Goal: Task Accomplishment & Management: Complete application form

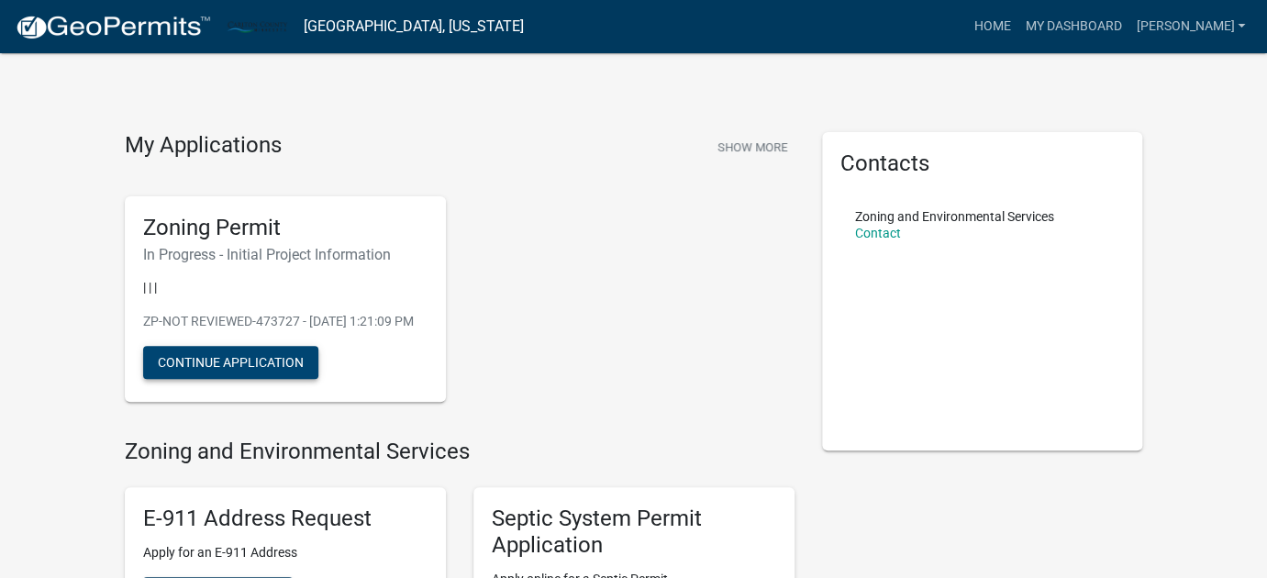
click at [263, 379] on button "Continue Application" at bounding box center [230, 362] width 175 height 33
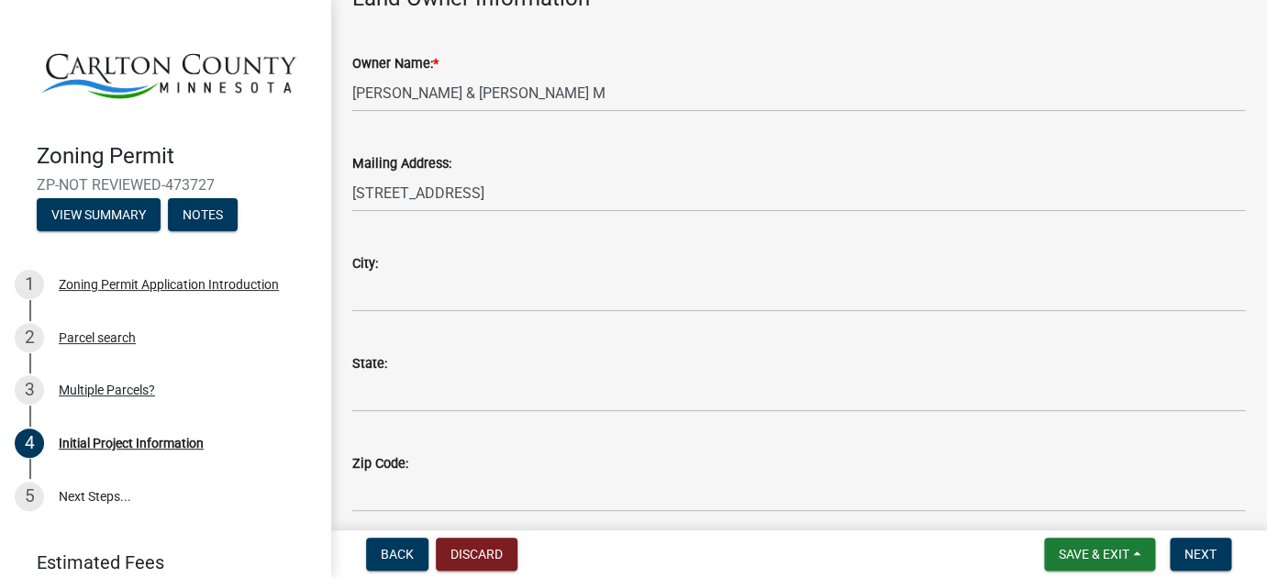
scroll to position [272, 0]
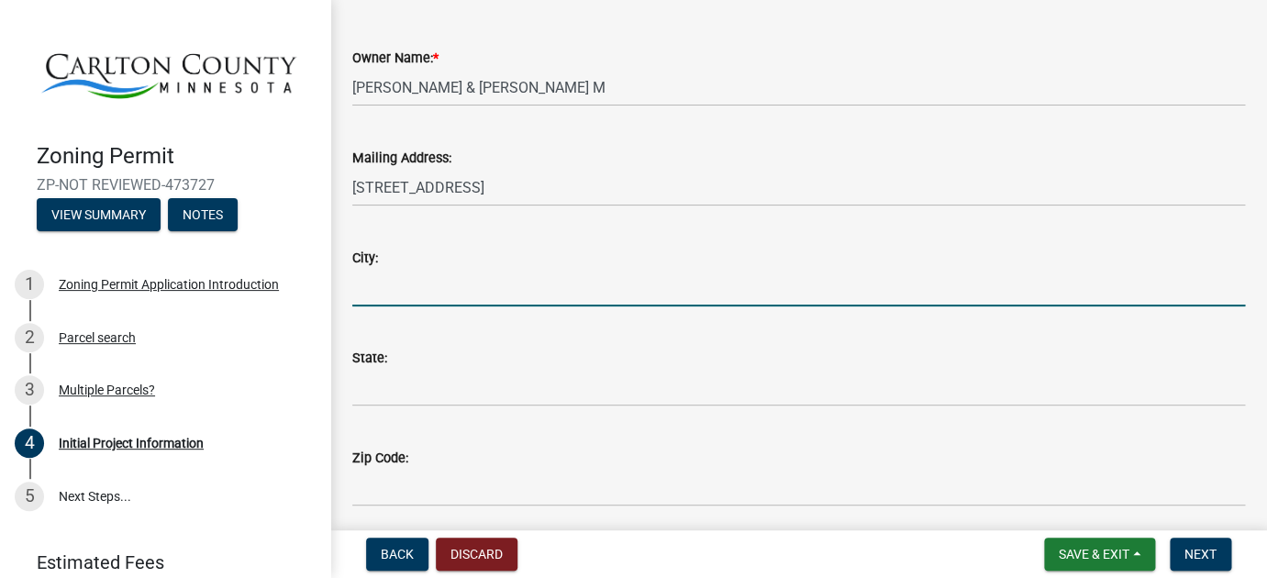
click at [380, 284] on input "City:" at bounding box center [798, 288] width 893 height 38
type input "Kettle River"
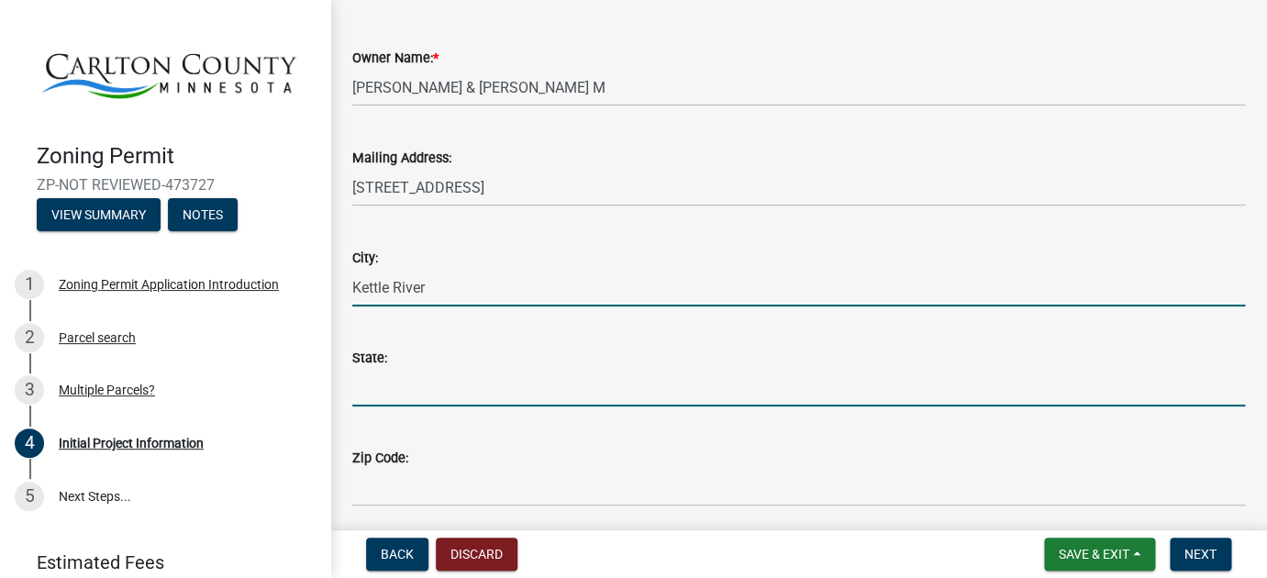
type input "MN"
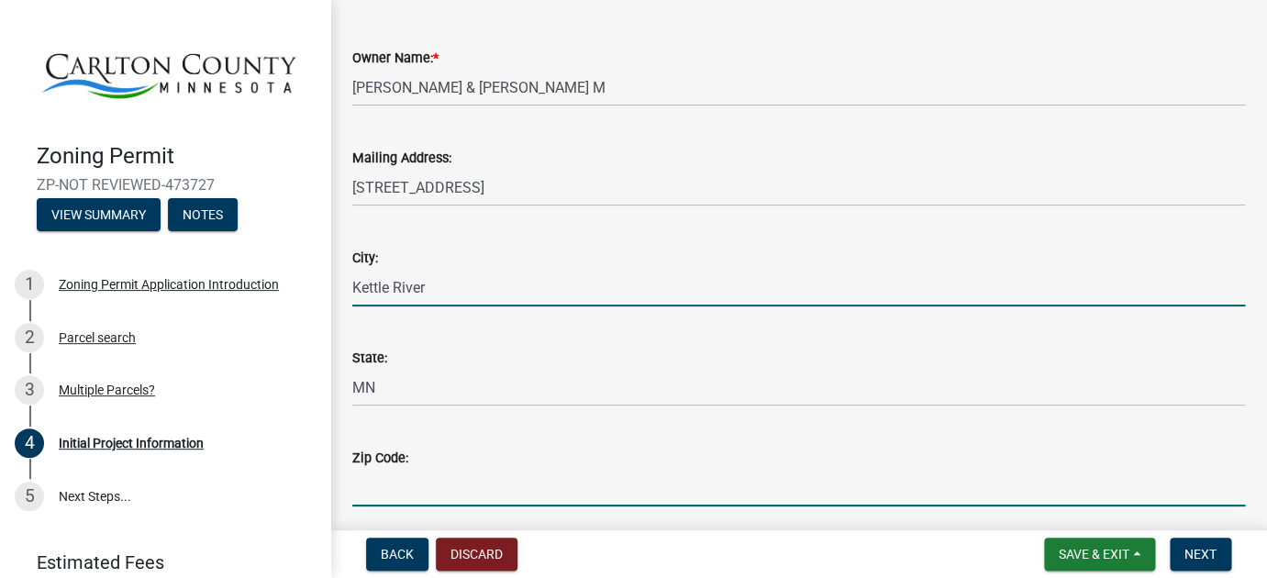
type input "55757-8713"
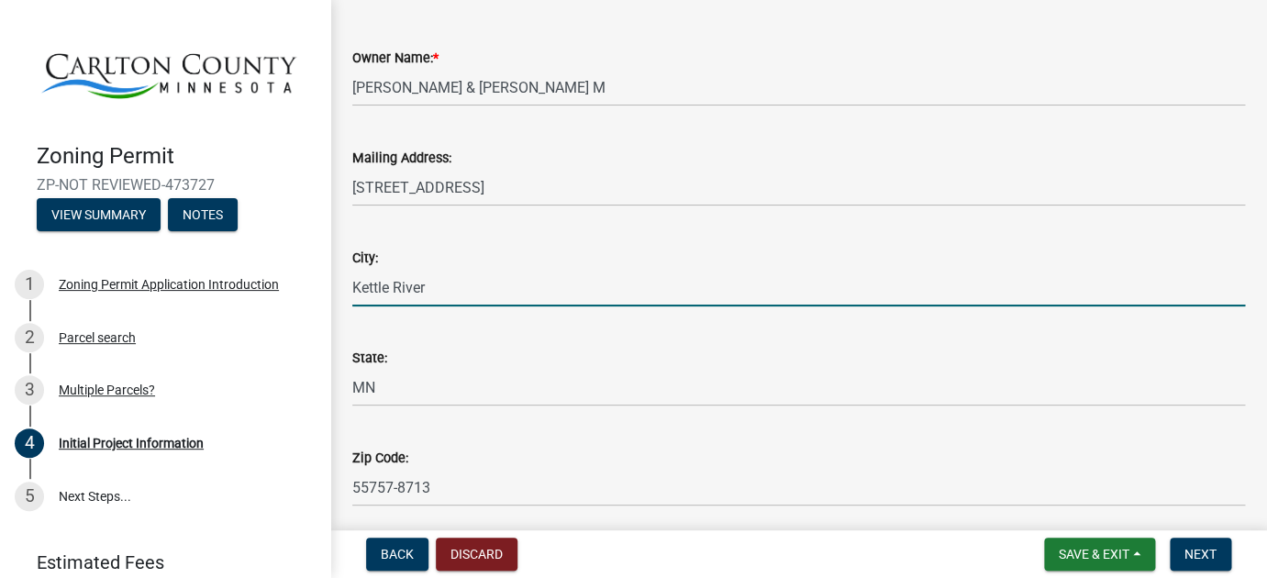
type input "2187218894"
type input "[EMAIL_ADDRESS][DOMAIN_NAME]"
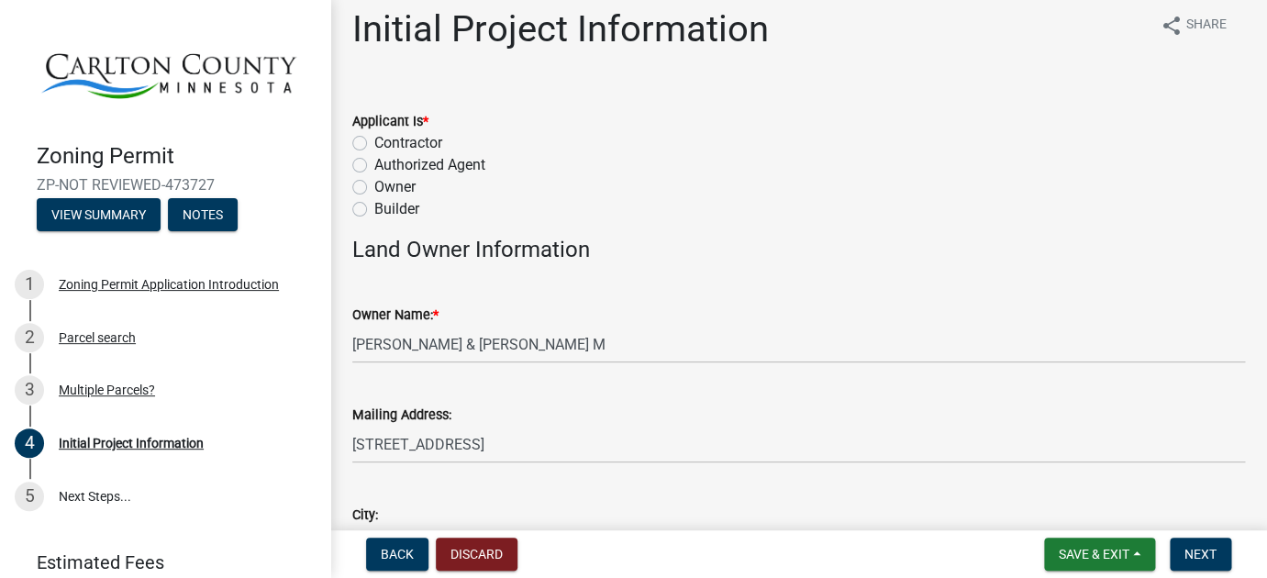
scroll to position [10, 0]
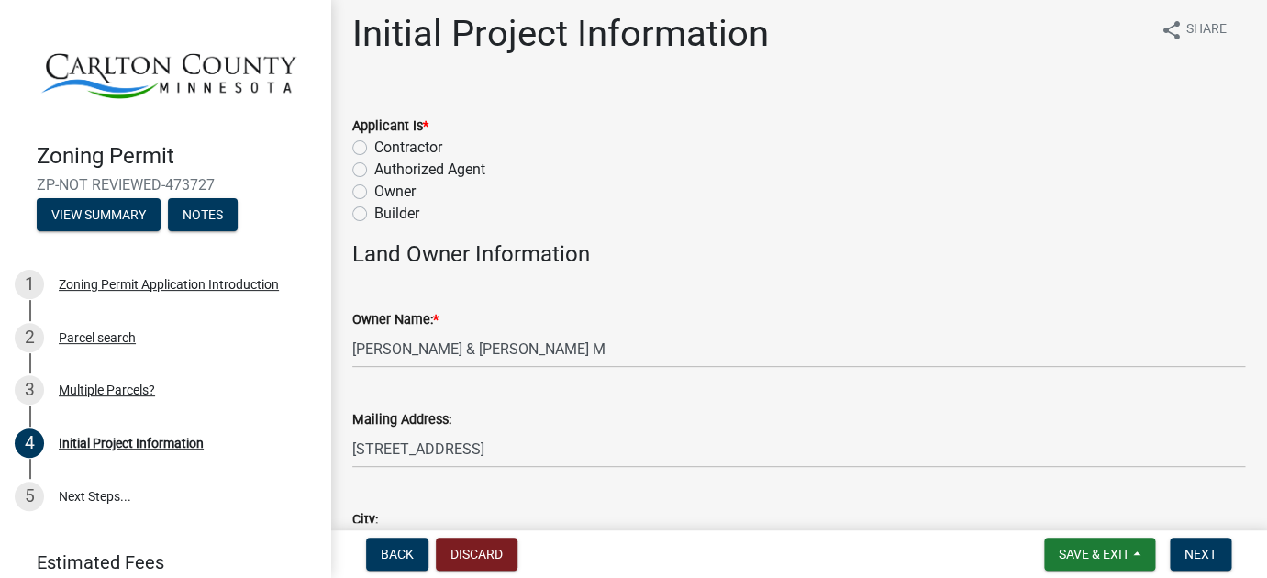
click at [374, 148] on label "Contractor" at bounding box center [408, 148] width 68 height 22
click at [374, 148] on input "Contractor" at bounding box center [380, 143] width 12 height 12
radio input "true"
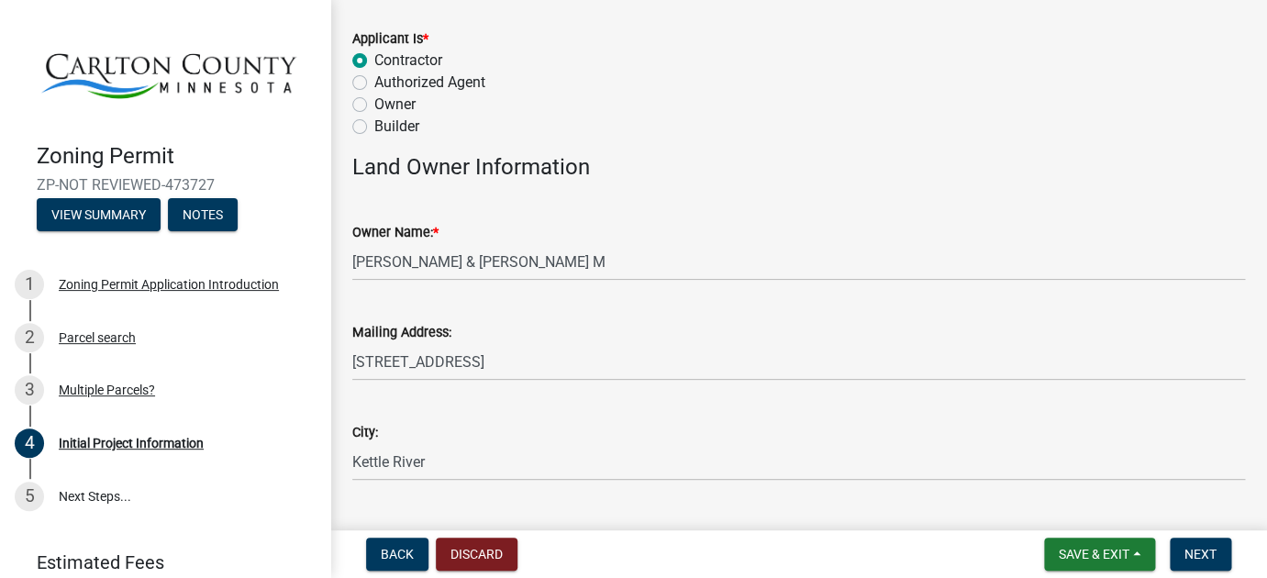
scroll to position [60, 0]
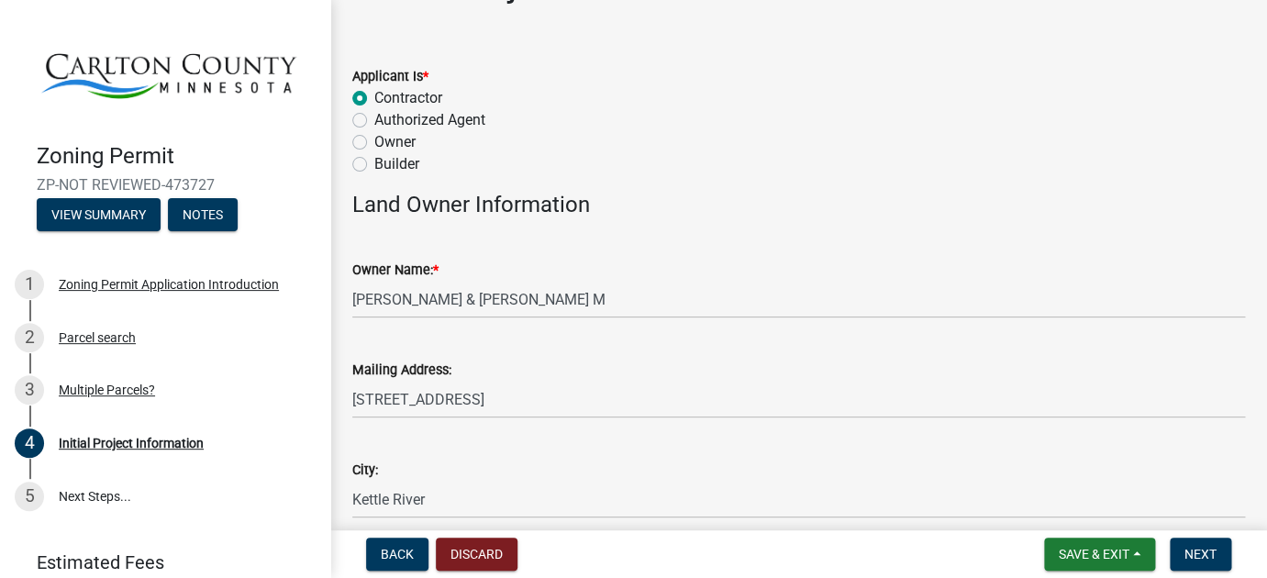
click at [374, 143] on label "Owner" at bounding box center [394, 142] width 41 height 22
click at [374, 143] on input "Owner" at bounding box center [380, 137] width 12 height 12
radio input "true"
click at [374, 101] on label "Contractor" at bounding box center [408, 98] width 68 height 22
click at [374, 99] on input "Contractor" at bounding box center [380, 93] width 12 height 12
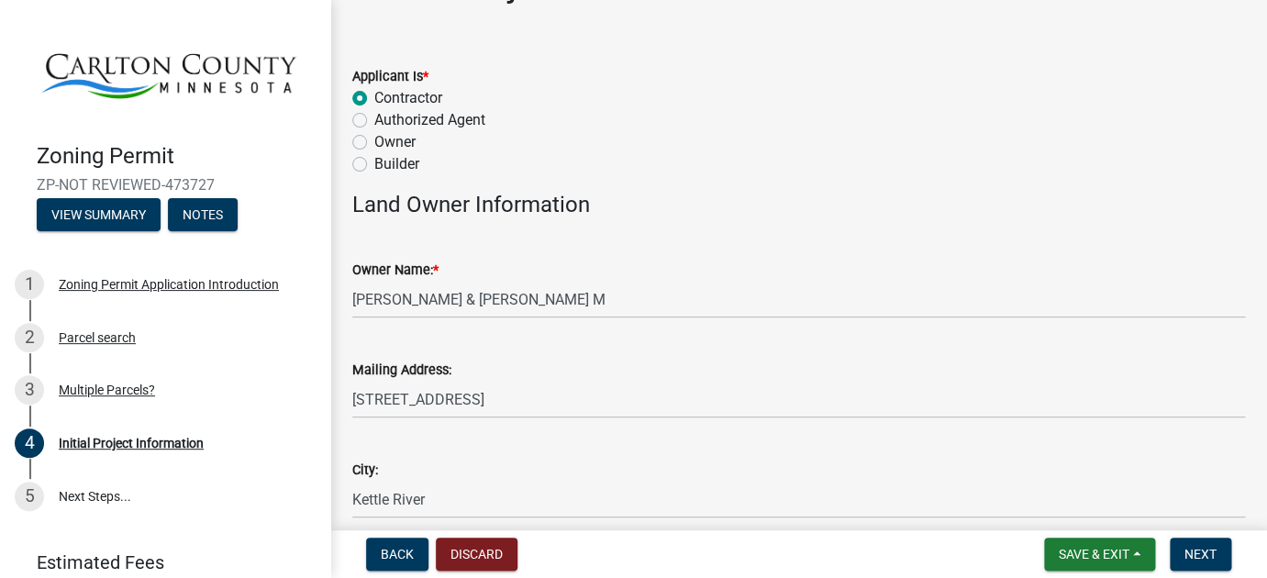
radio input "true"
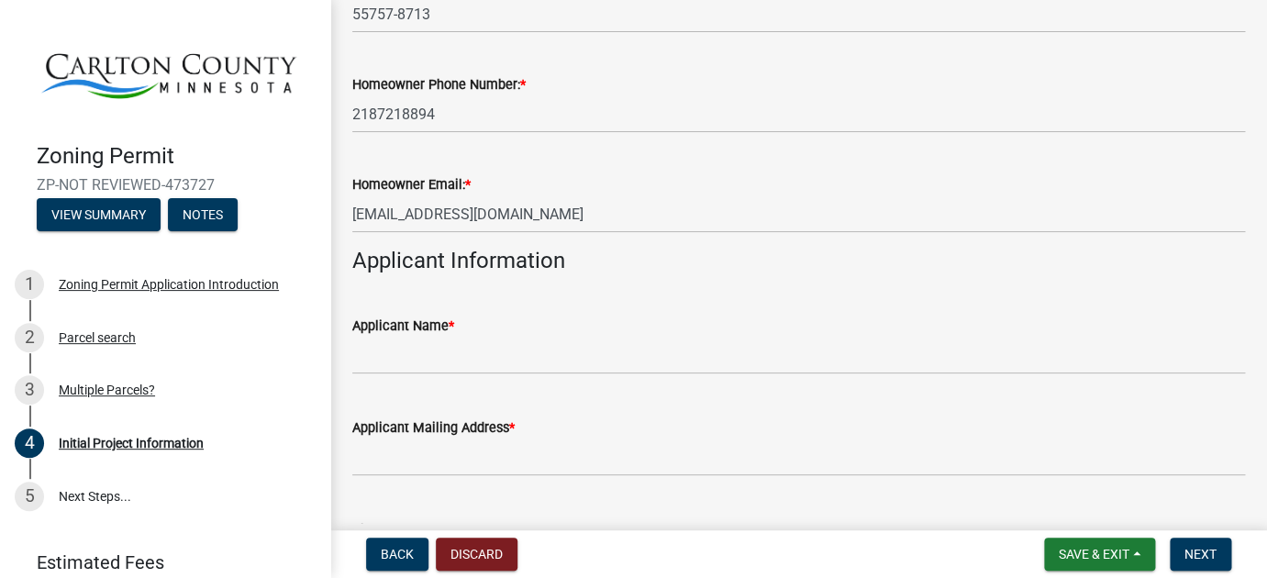
scroll to position [789, 0]
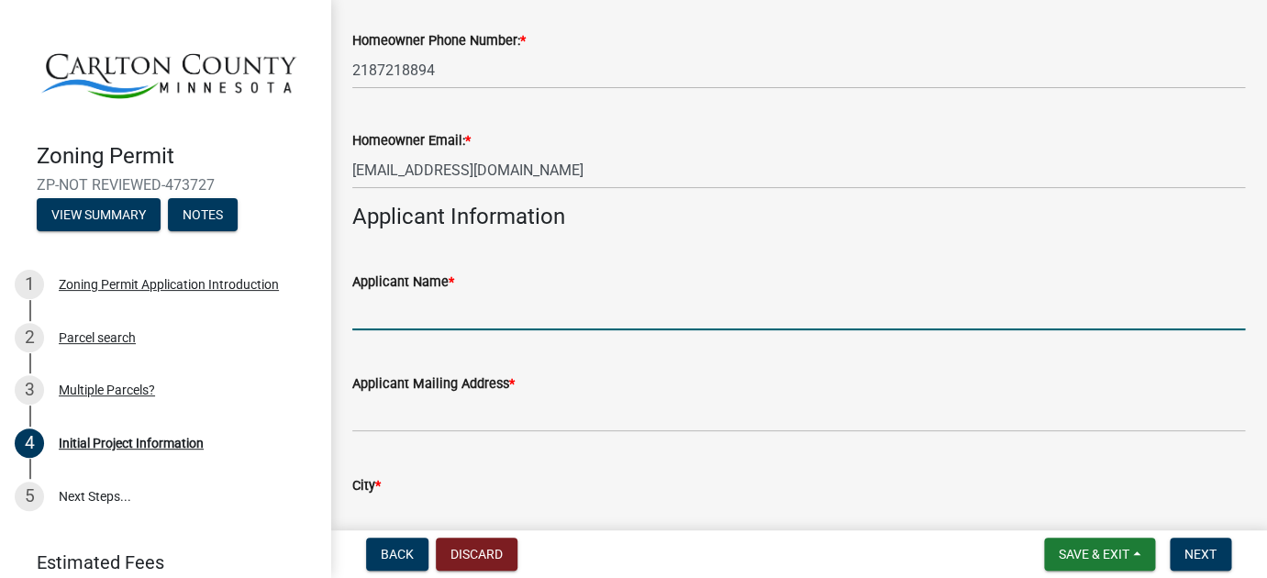
click at [384, 317] on input "Applicant Name *" at bounding box center [798, 312] width 893 height 38
type input "[PERSON_NAME] and [PERSON_NAME]"
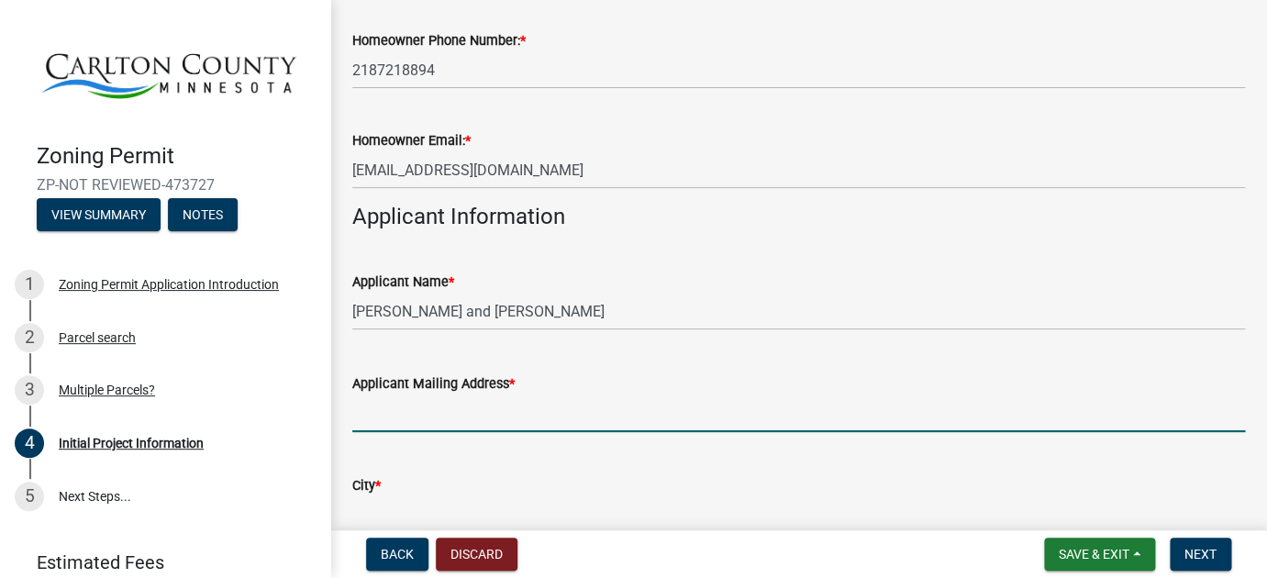
click at [384, 412] on input "Applicant Mailing Address *" at bounding box center [798, 414] width 893 height 38
type input "[STREET_ADDRESS]"
type input "Kettle River"
type input "MN"
type input "55757-8713"
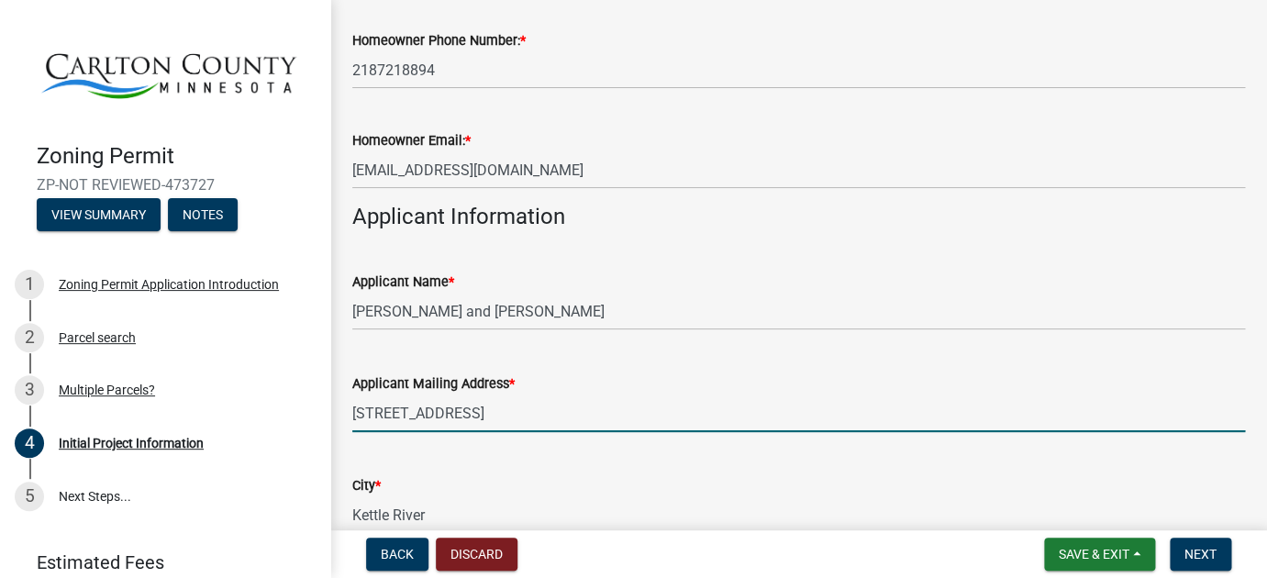
type input "2187218894"
type input "[EMAIL_ADDRESS][DOMAIN_NAME]"
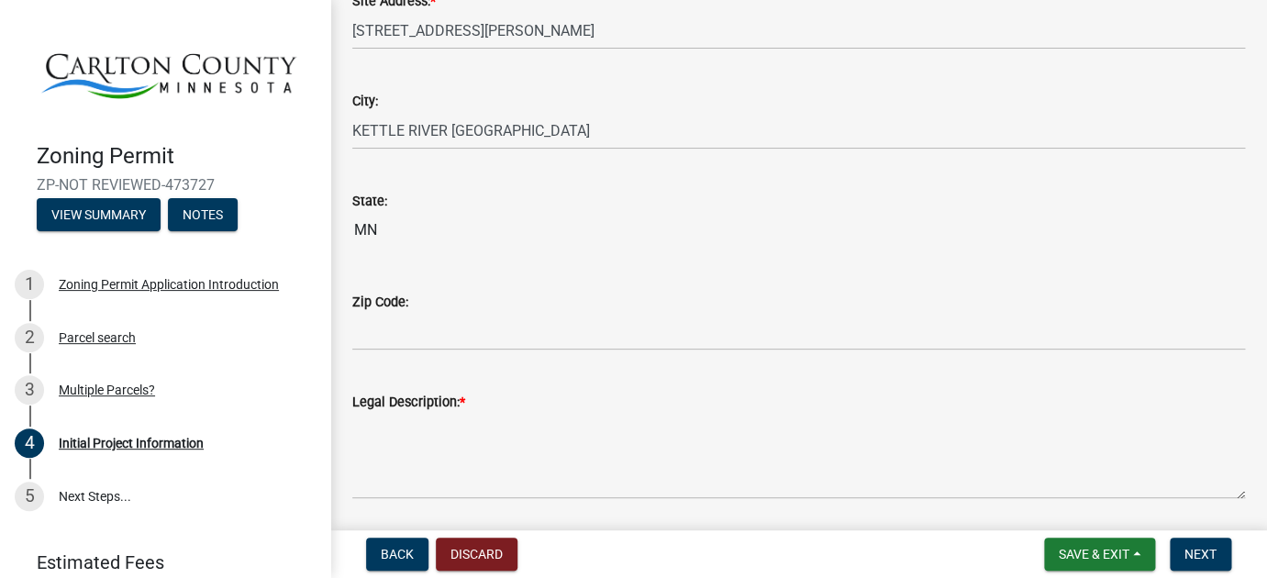
scroll to position [1925, 0]
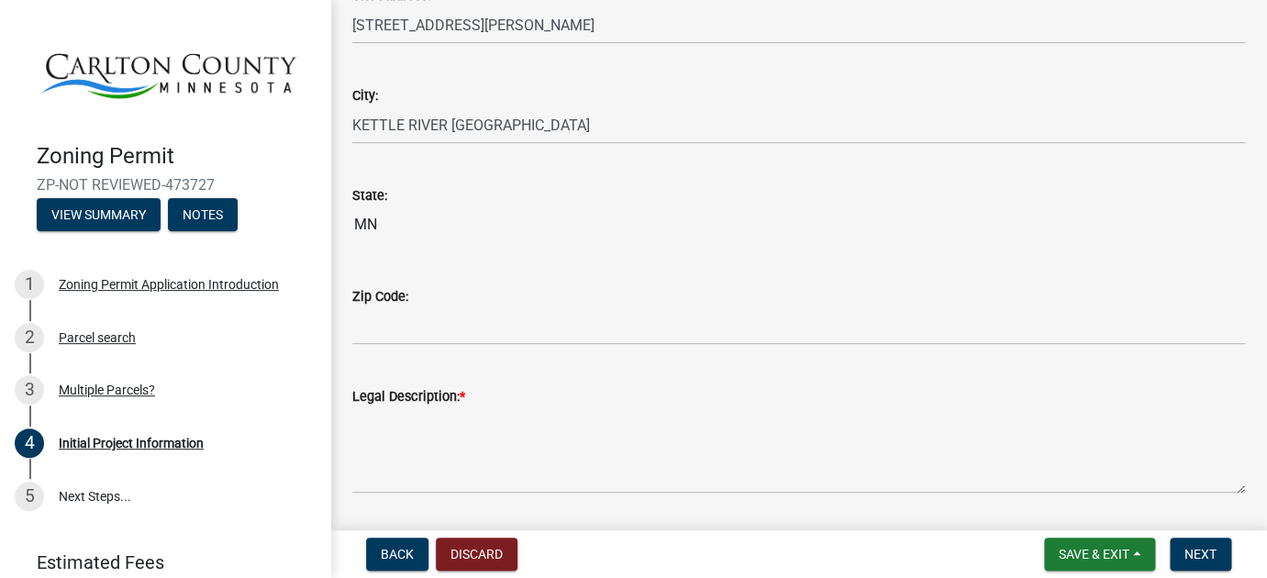
click at [392, 218] on input "MN" at bounding box center [798, 224] width 893 height 37
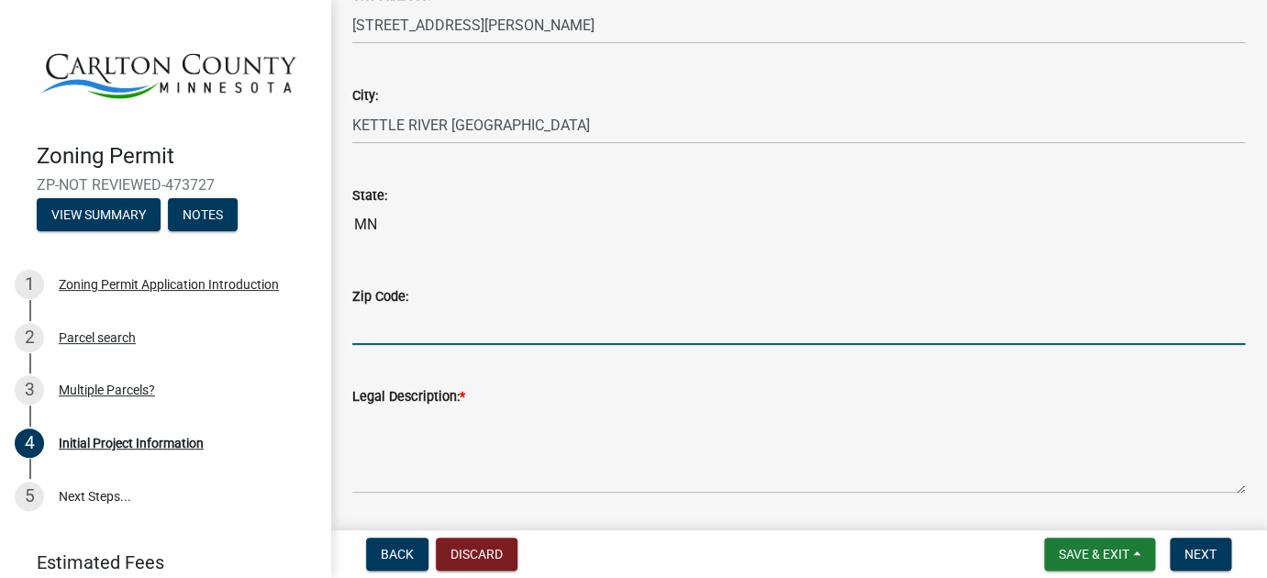
click at [367, 331] on input "Zip Code:" at bounding box center [798, 326] width 893 height 38
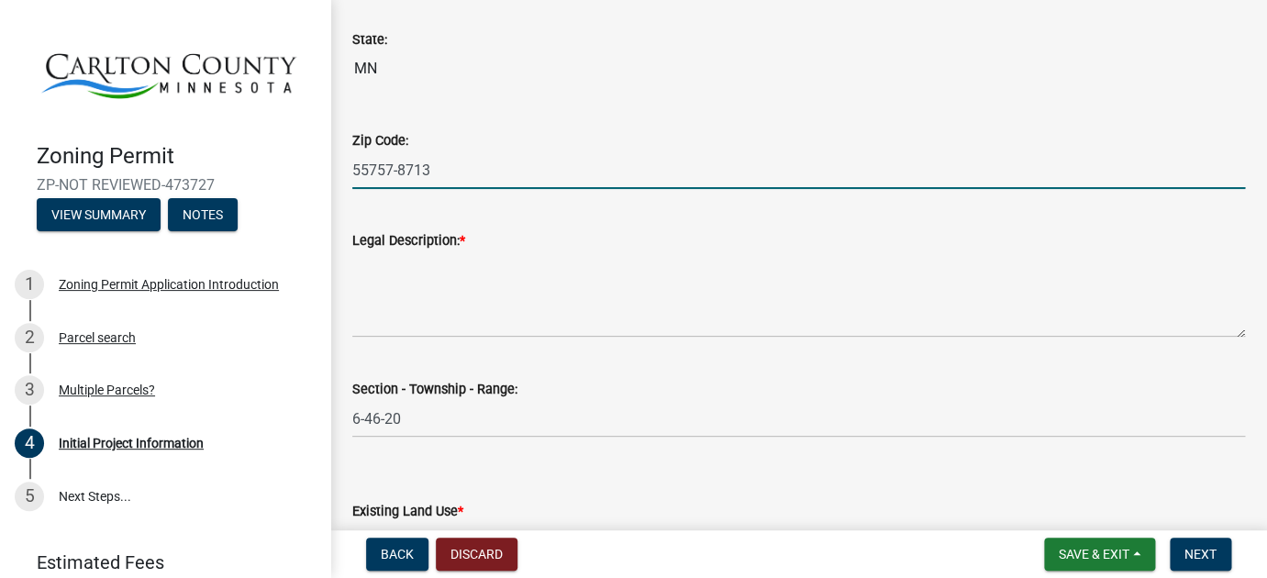
scroll to position [2106, 0]
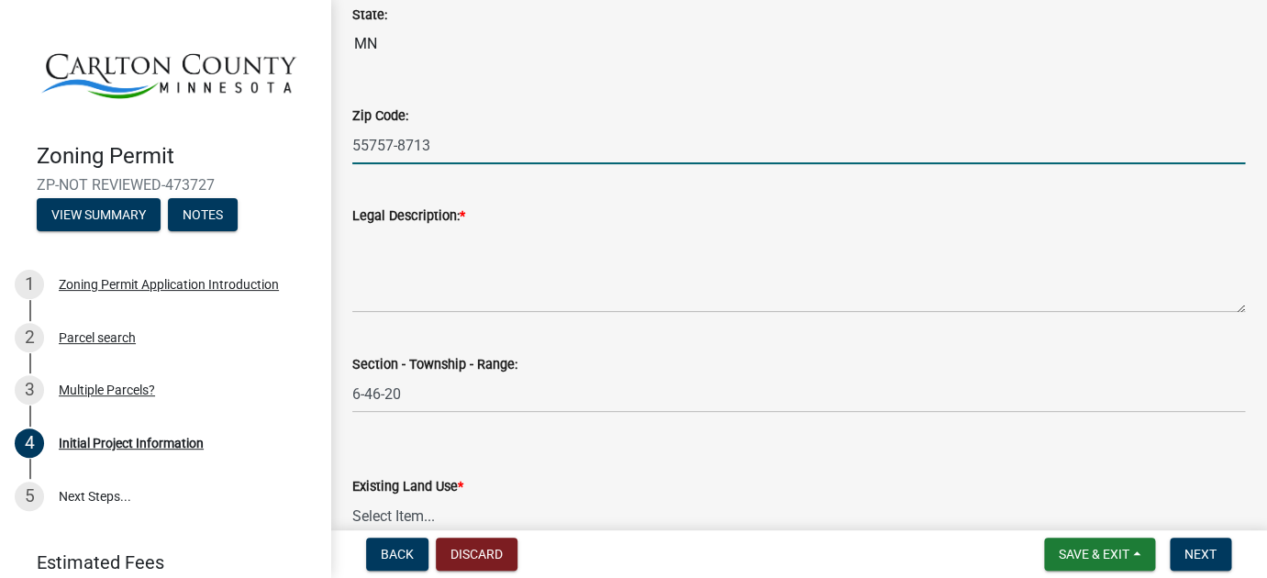
type input "55757-8713"
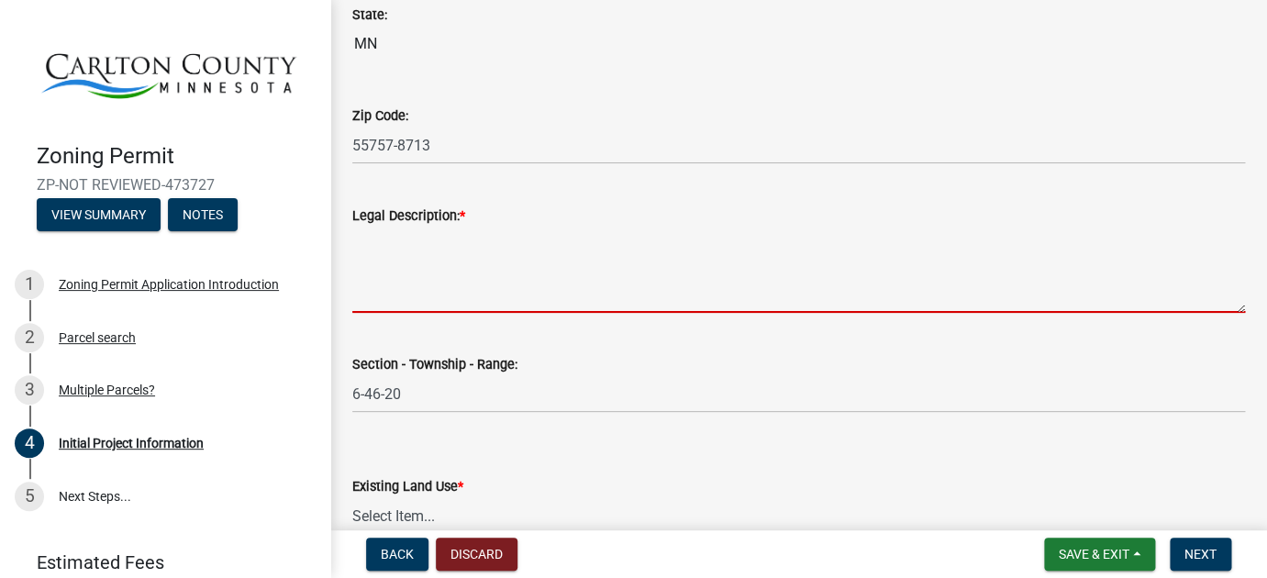
click at [401, 301] on textarea "Legal Description: *" at bounding box center [798, 270] width 893 height 86
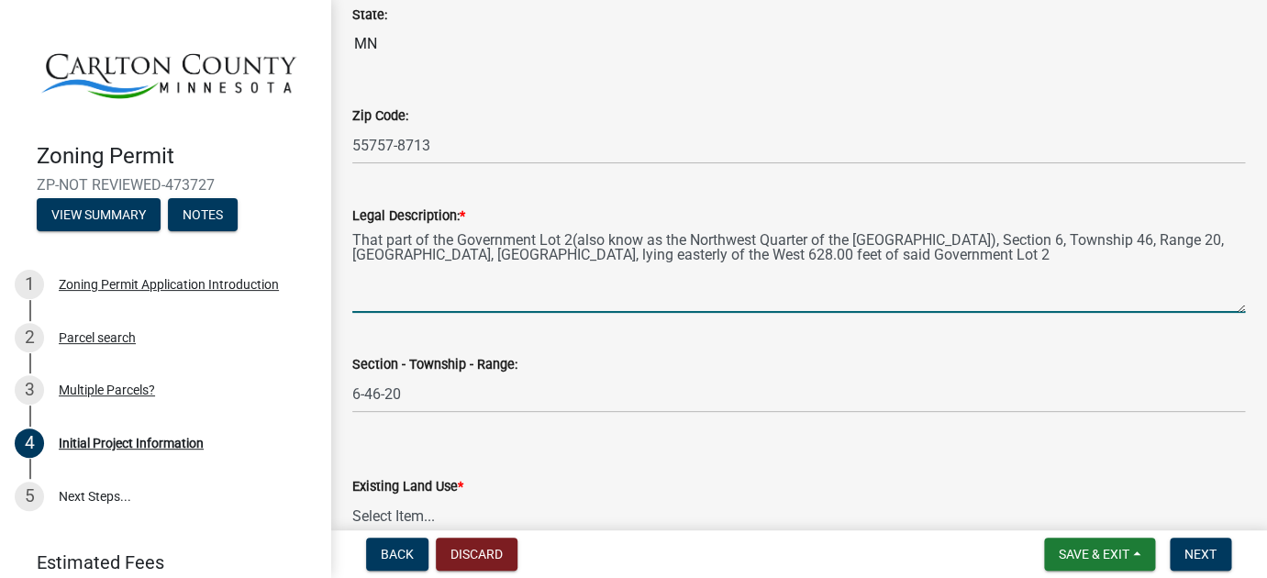
click at [515, 255] on textarea "That part of the Government Lot 2(also know as the Northwest Quarter of the [GE…" at bounding box center [798, 270] width 893 height 86
click at [469, 260] on textarea "That part of the Government Lot 2(also know as the Northwest Quarter of the [GE…" at bounding box center [798, 270] width 893 height 86
click at [573, 243] on textarea "That part of the Government Lot 2(also know as the Northwest Quarter of the [GE…" at bounding box center [798, 270] width 893 height 86
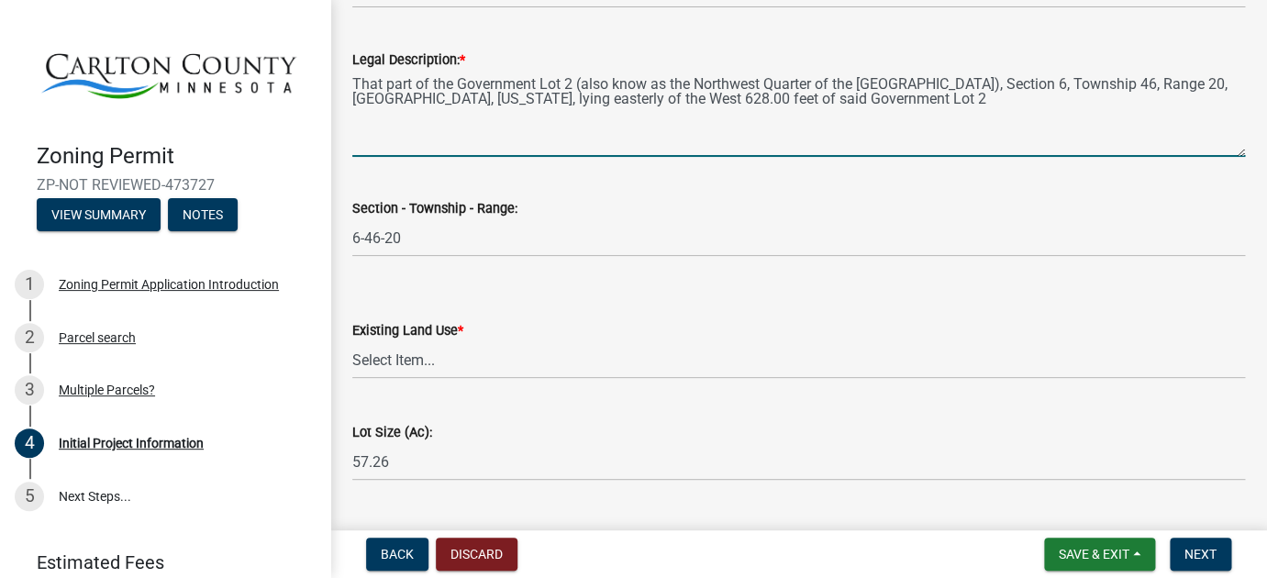
scroll to position [2269, 0]
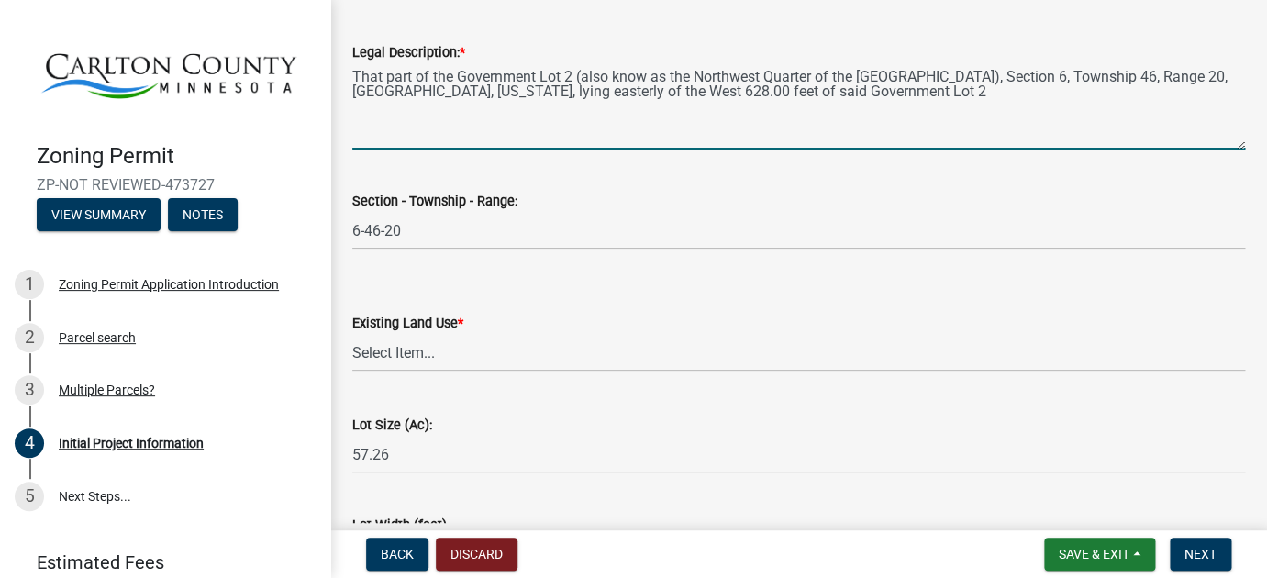
type textarea "That part of the Government Lot 2 (also know as the Northwest Quarter of the [G…"
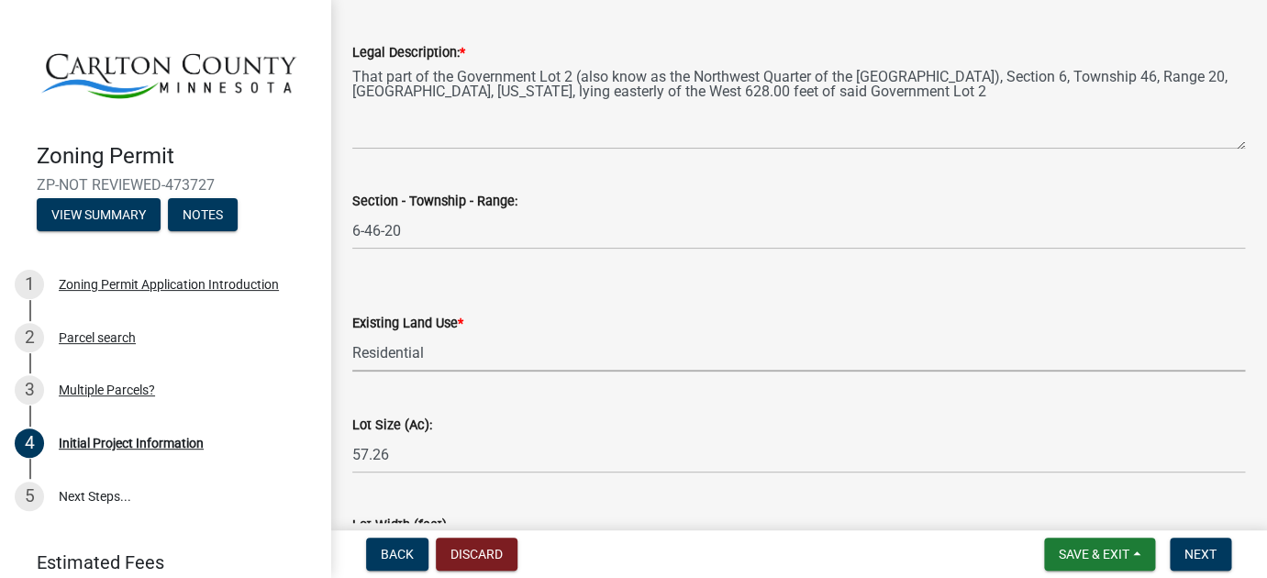
click option "Residential" at bounding box center [0, 0] width 0 height 0
select select "33d21d3a-ebb3-419e-8315-ef7213d04586"
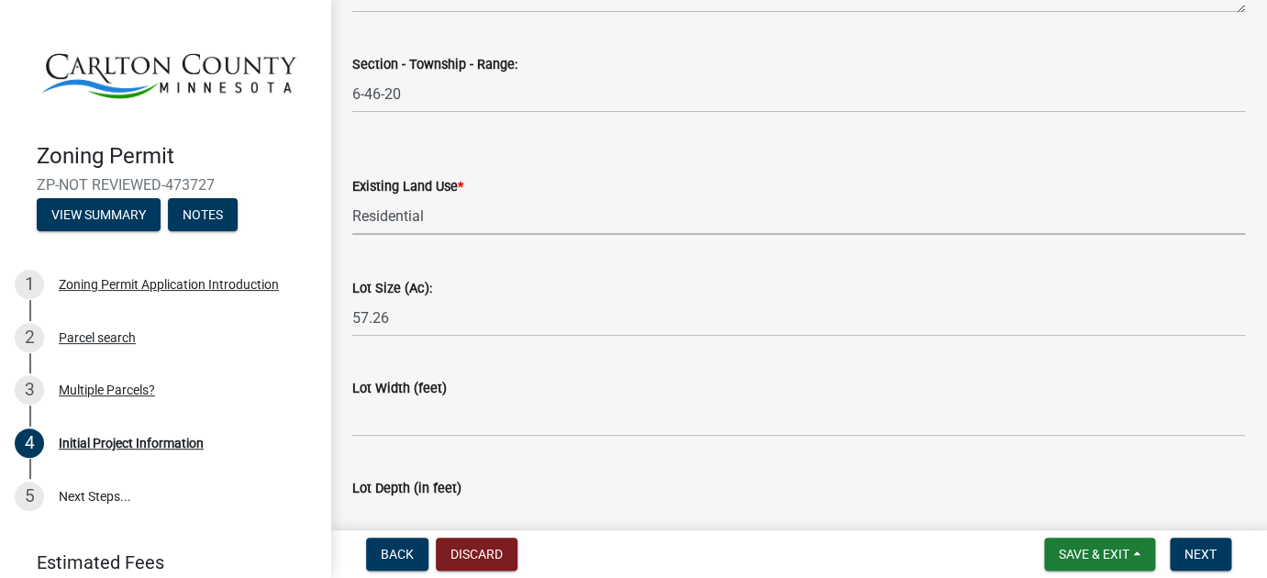
scroll to position [2410, 0]
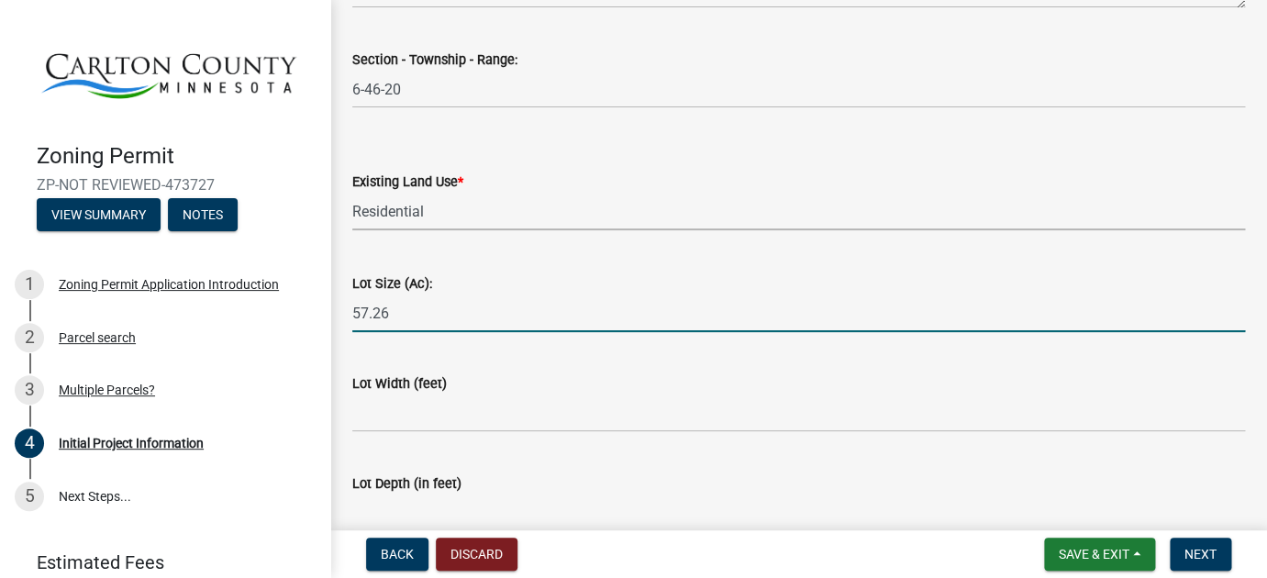
click at [397, 317] on input "57.26" at bounding box center [798, 314] width 893 height 38
type input "5"
type input "40.15"
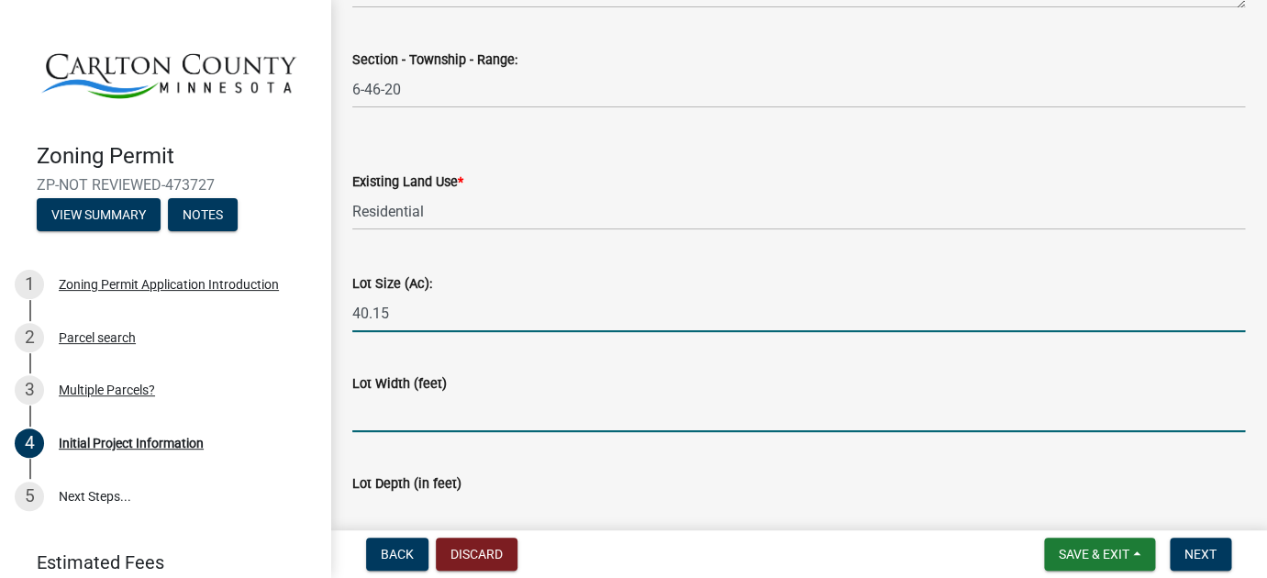
click at [413, 422] on input "Lot Width (feet)" at bounding box center [798, 414] width 893 height 38
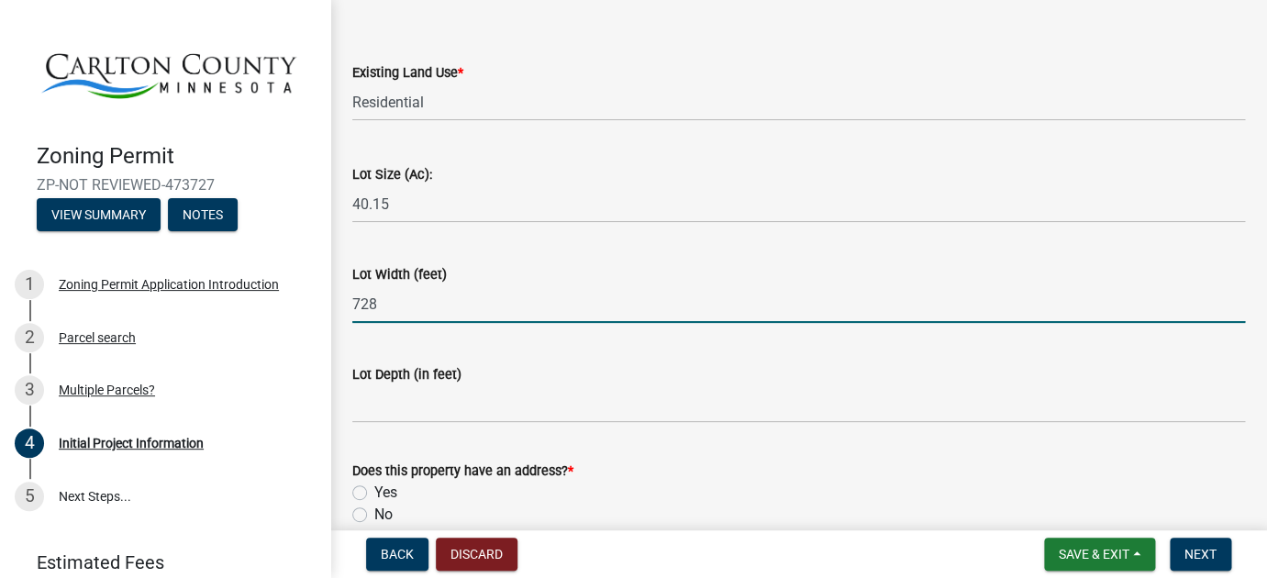
scroll to position [2540, 0]
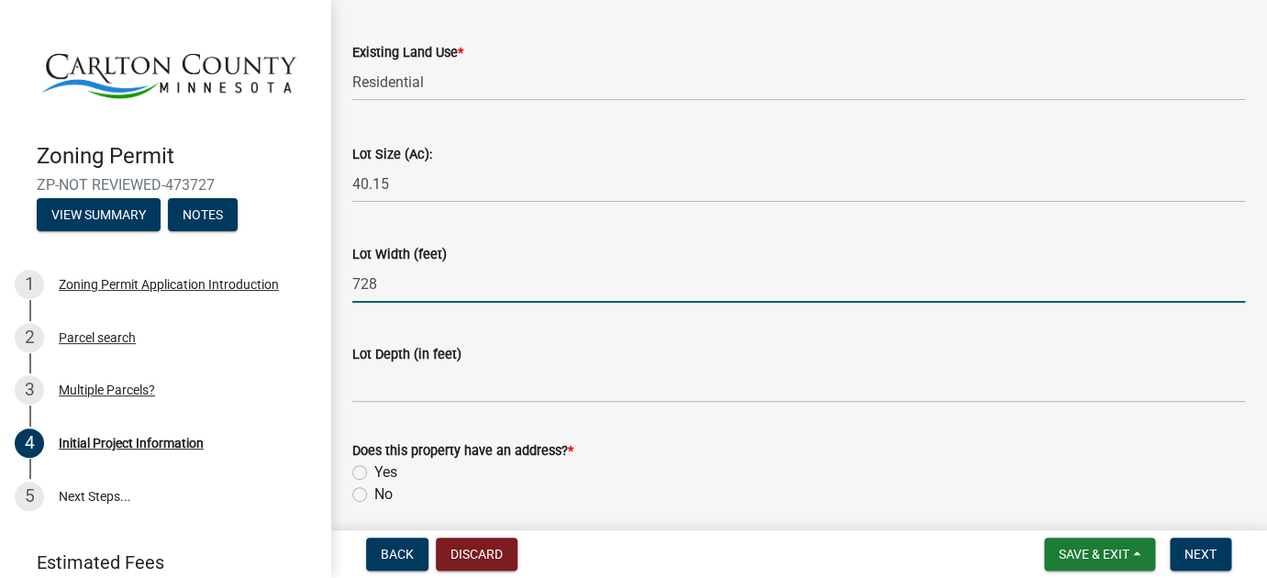
type input "728"
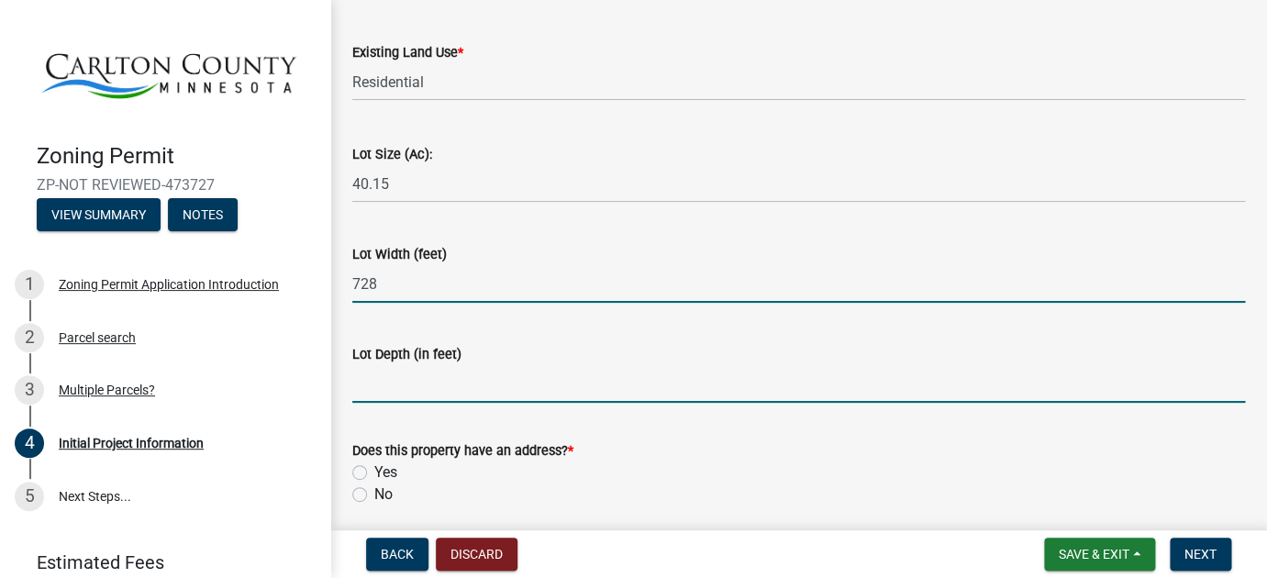
click at [423, 399] on input "Lot Depth (in feet)" at bounding box center [798, 384] width 893 height 38
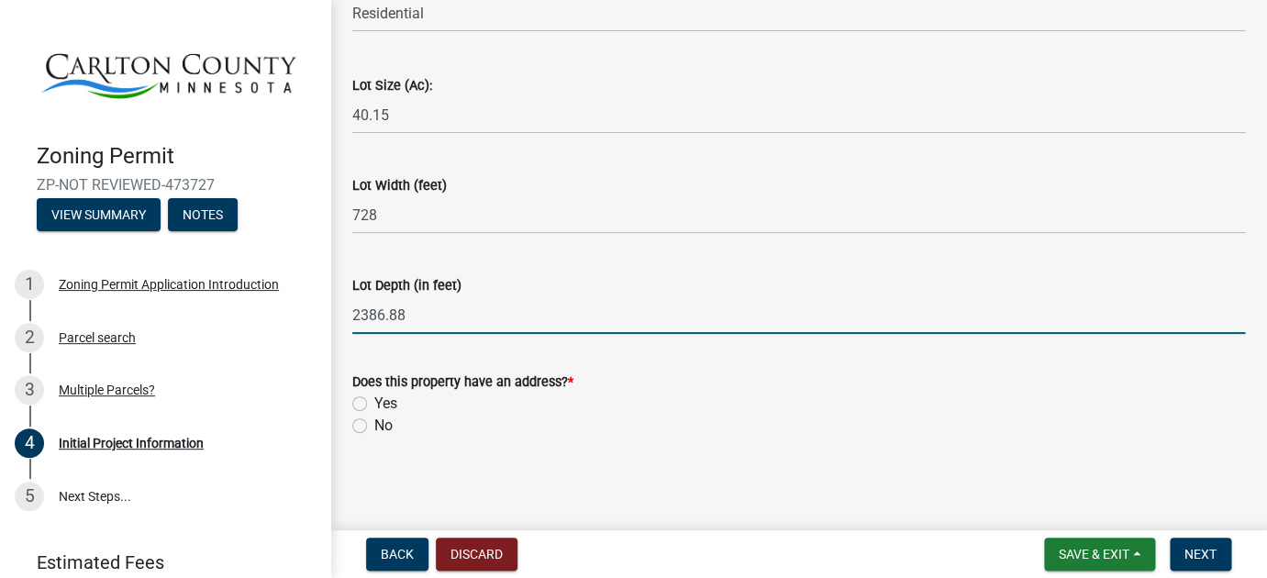
scroll to position [2611, 0]
type input "2386.88"
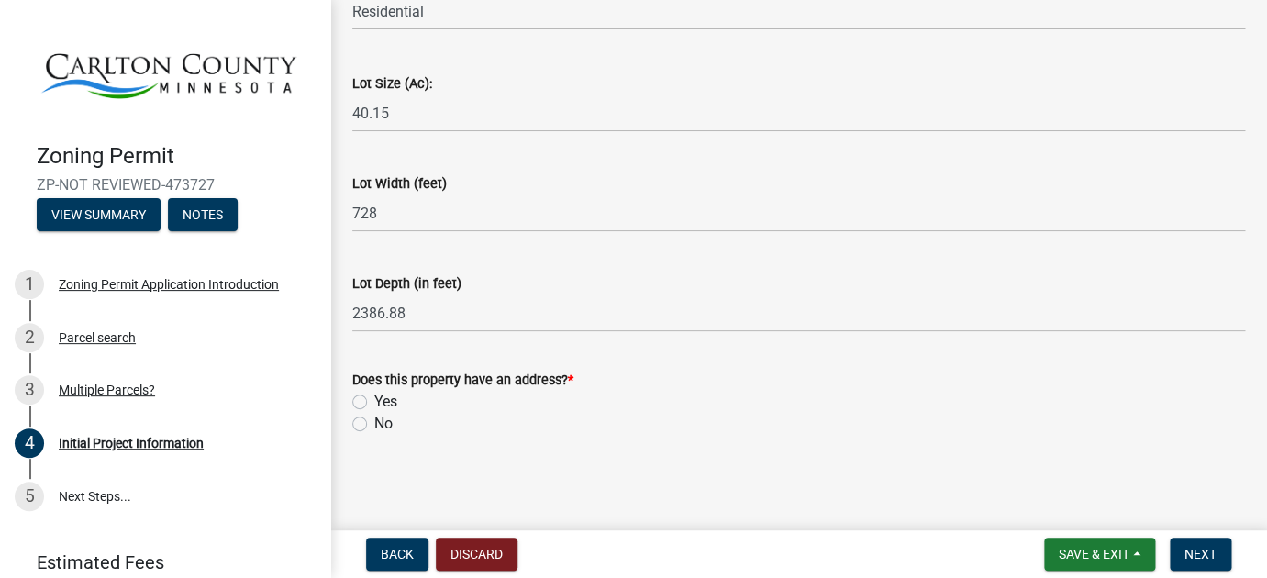
click at [374, 401] on label "Yes" at bounding box center [385, 402] width 23 height 22
click at [374, 401] on input "Yes" at bounding box center [380, 397] width 12 height 12
radio input "true"
click at [1205, 552] on span "Next" at bounding box center [1200, 554] width 32 height 15
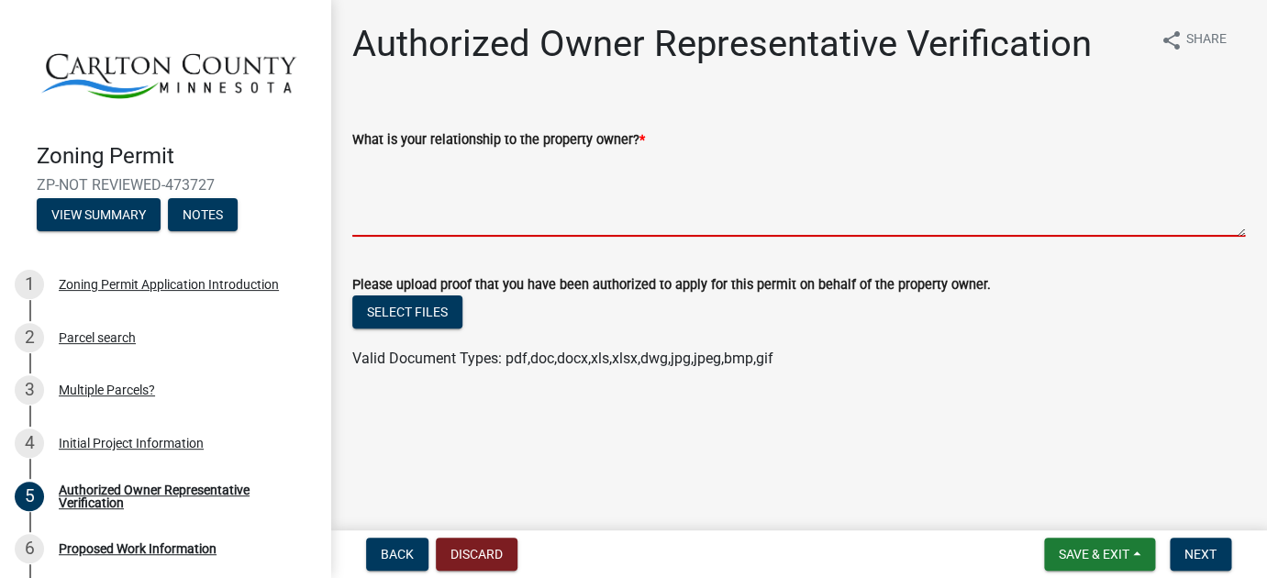
click at [439, 215] on textarea "What is your relationship to the property owner? *" at bounding box center [798, 193] width 893 height 86
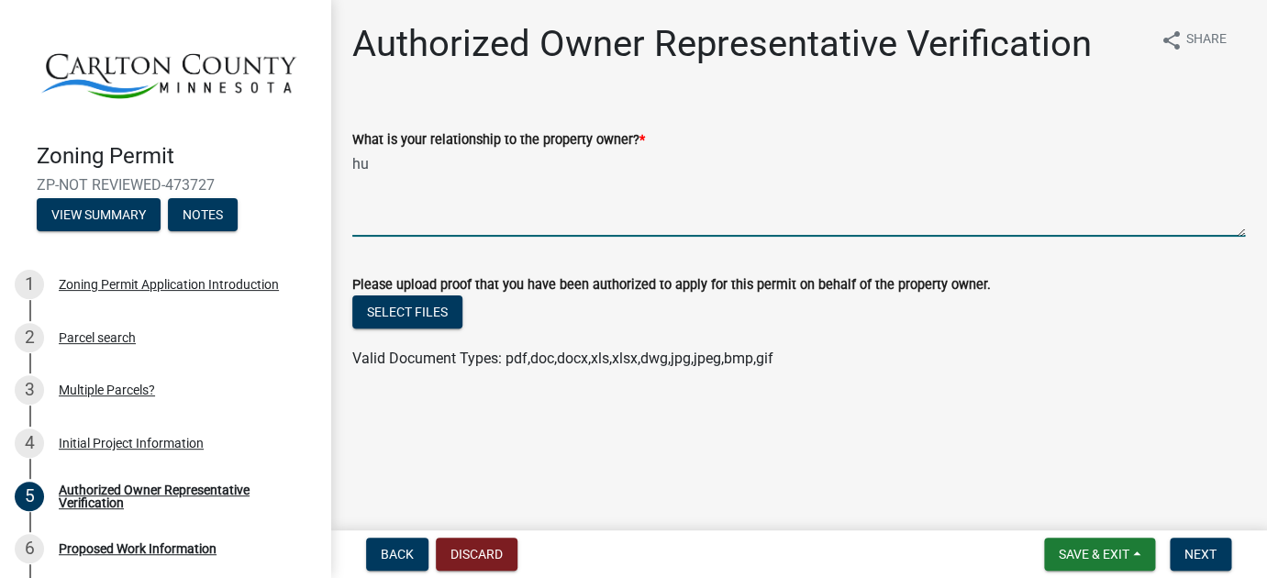
type textarea "h"
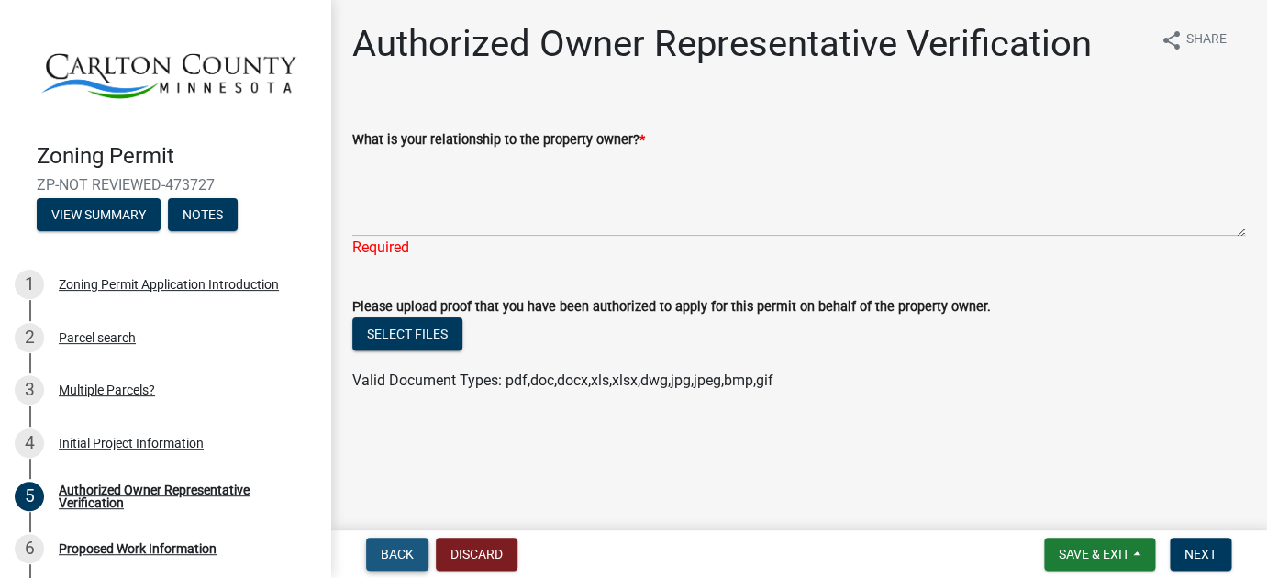
click at [404, 554] on span "Back" at bounding box center [397, 554] width 33 height 15
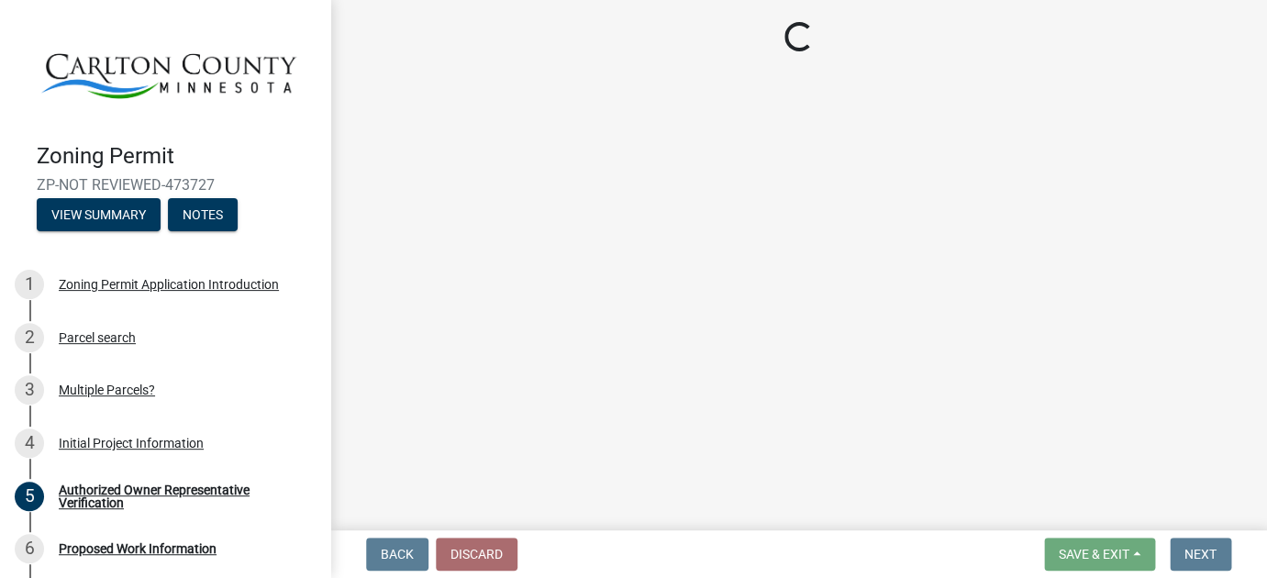
select select "33d21d3a-ebb3-419e-8315-ef7213d04586"
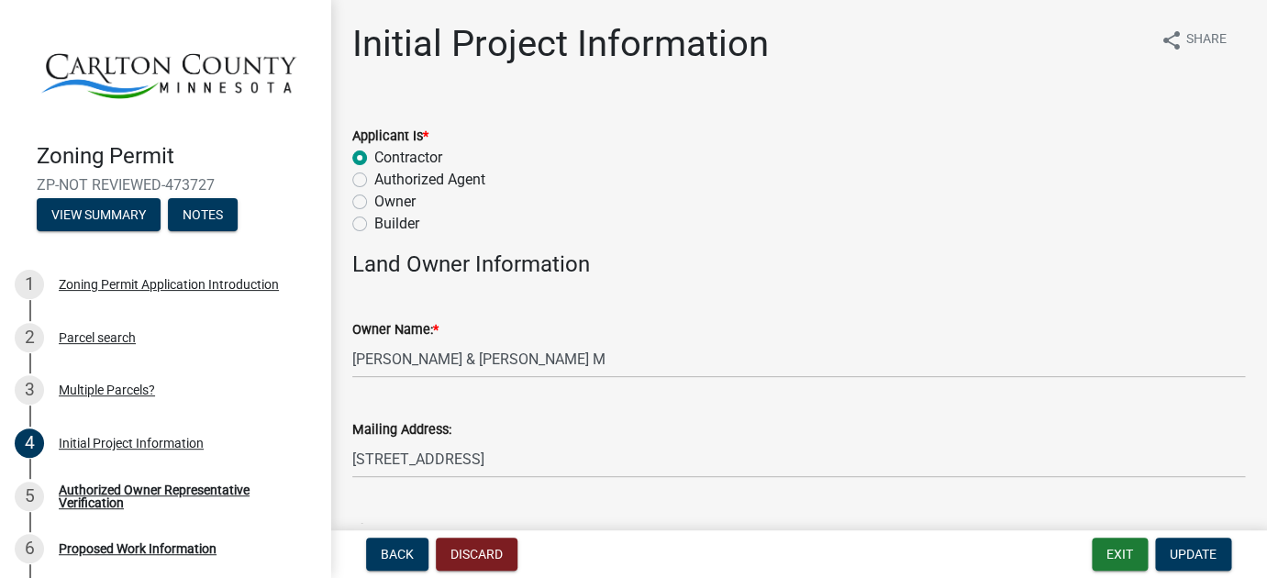
click at [374, 203] on label "Owner" at bounding box center [394, 202] width 41 height 22
click at [374, 203] on input "Owner" at bounding box center [380, 197] width 12 height 12
radio input "true"
click at [1197, 552] on span "Update" at bounding box center [1193, 554] width 47 height 15
click at [1196, 554] on span "Update" at bounding box center [1193, 554] width 47 height 15
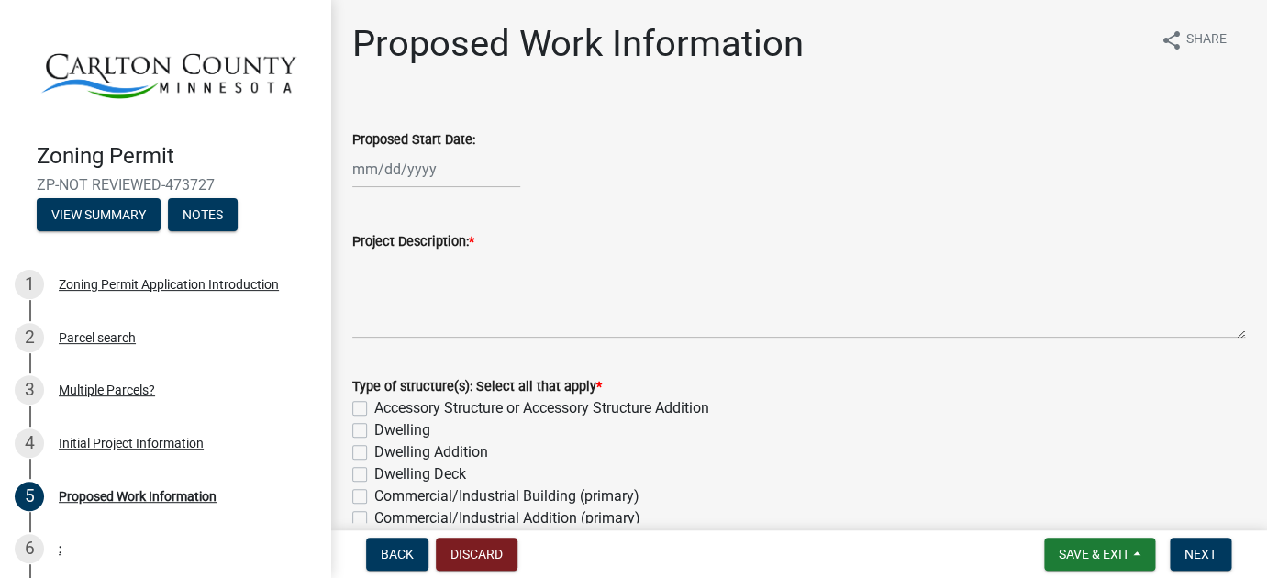
click at [374, 409] on label "Accessory Structure or Accessory Structure Addition" at bounding box center [541, 408] width 335 height 22
click at [374, 409] on input "Accessory Structure or Accessory Structure Addition" at bounding box center [380, 403] width 12 height 12
checkbox input "true"
checkbox input "false"
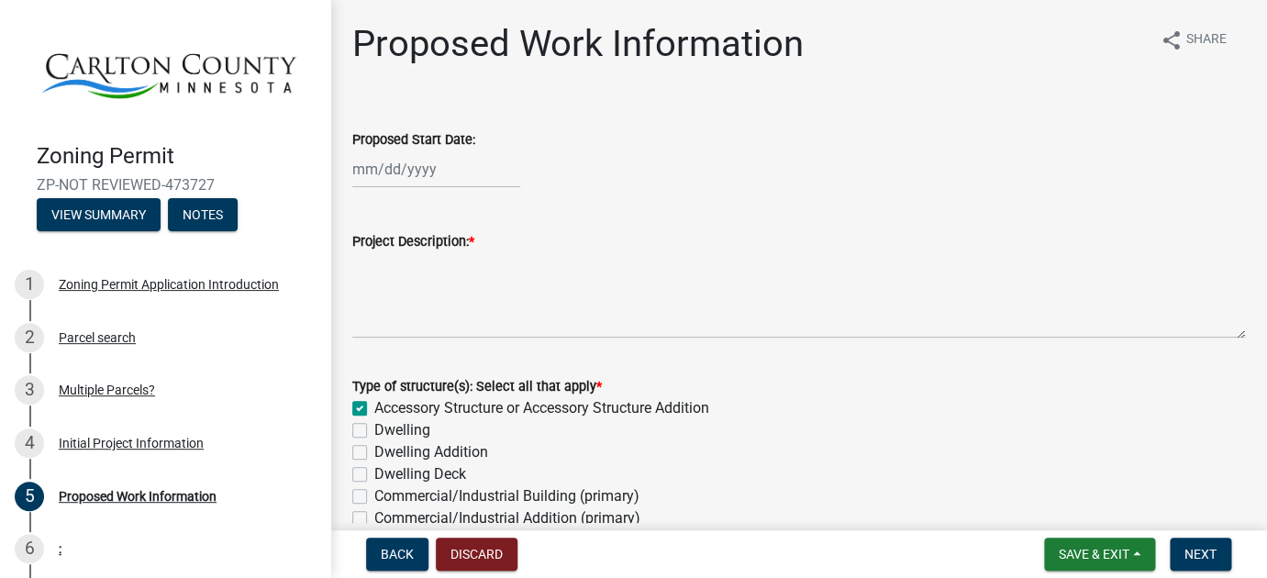
checkbox input "false"
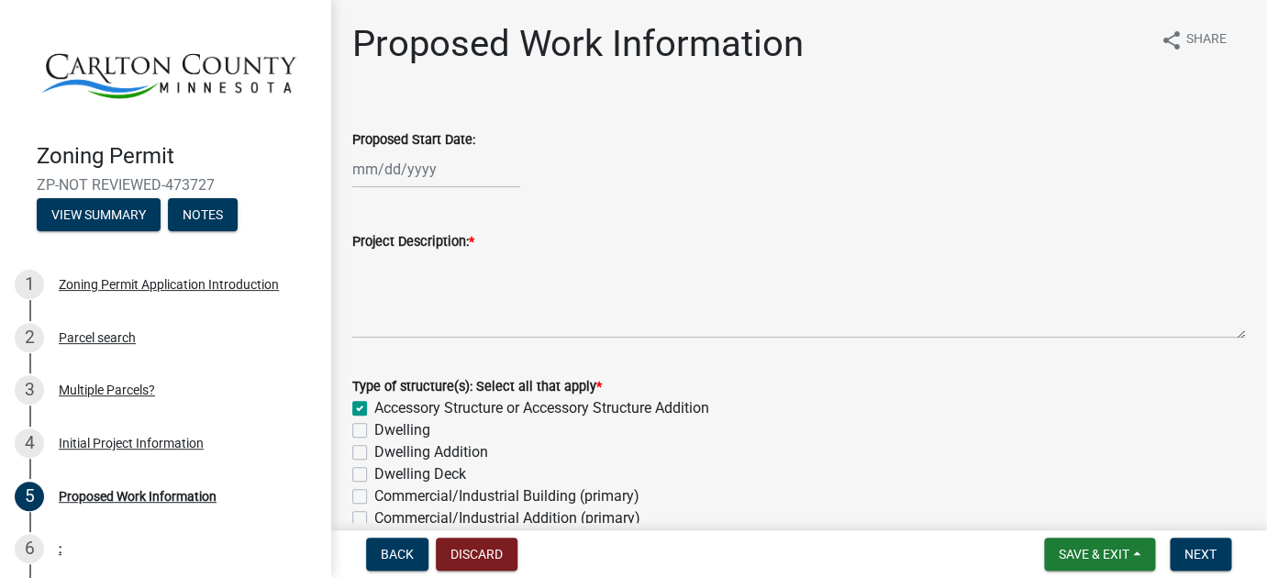
checkbox input "false"
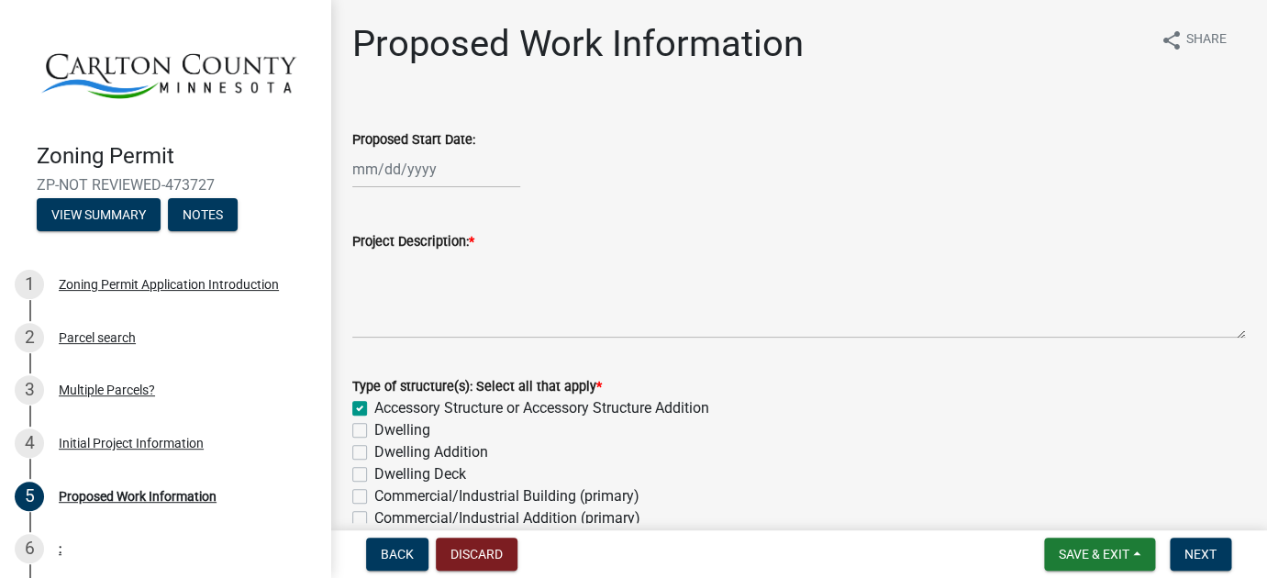
click at [374, 431] on label "Dwelling" at bounding box center [402, 430] width 56 height 22
click at [374, 431] on input "Dwelling" at bounding box center [380, 425] width 12 height 12
checkbox input "true"
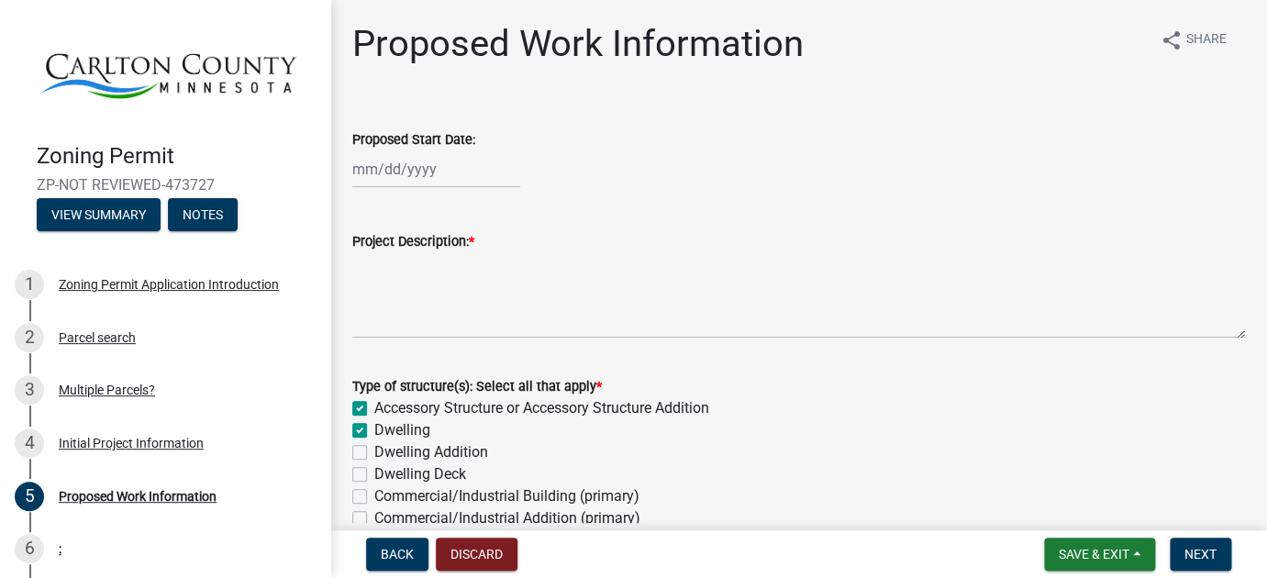
checkbox input "false"
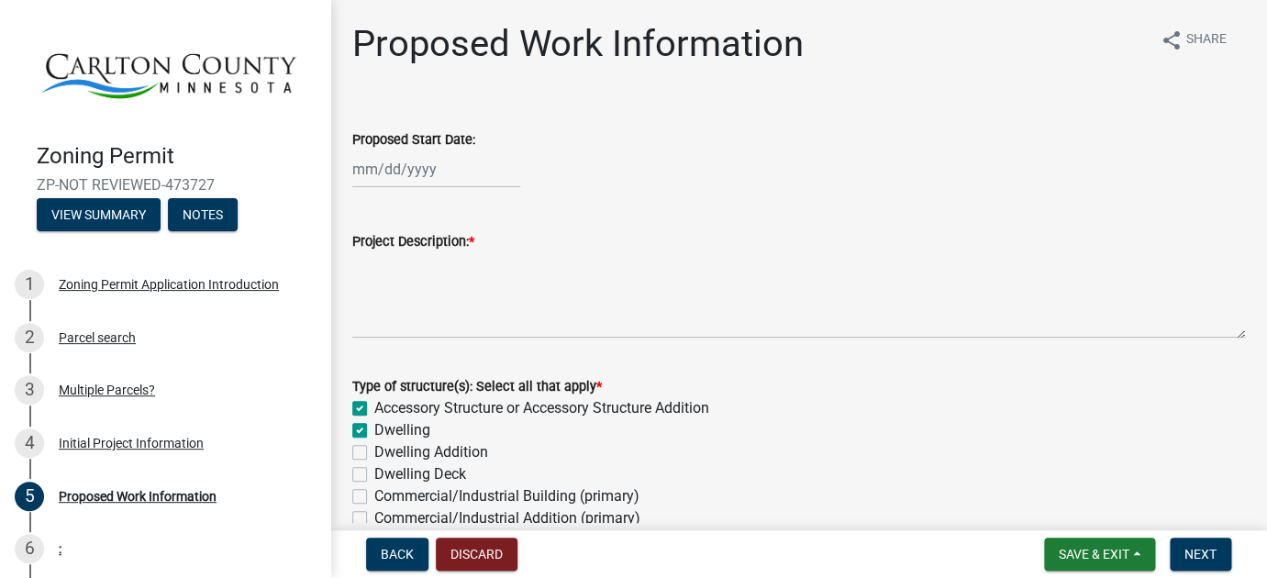
checkbox input "false"
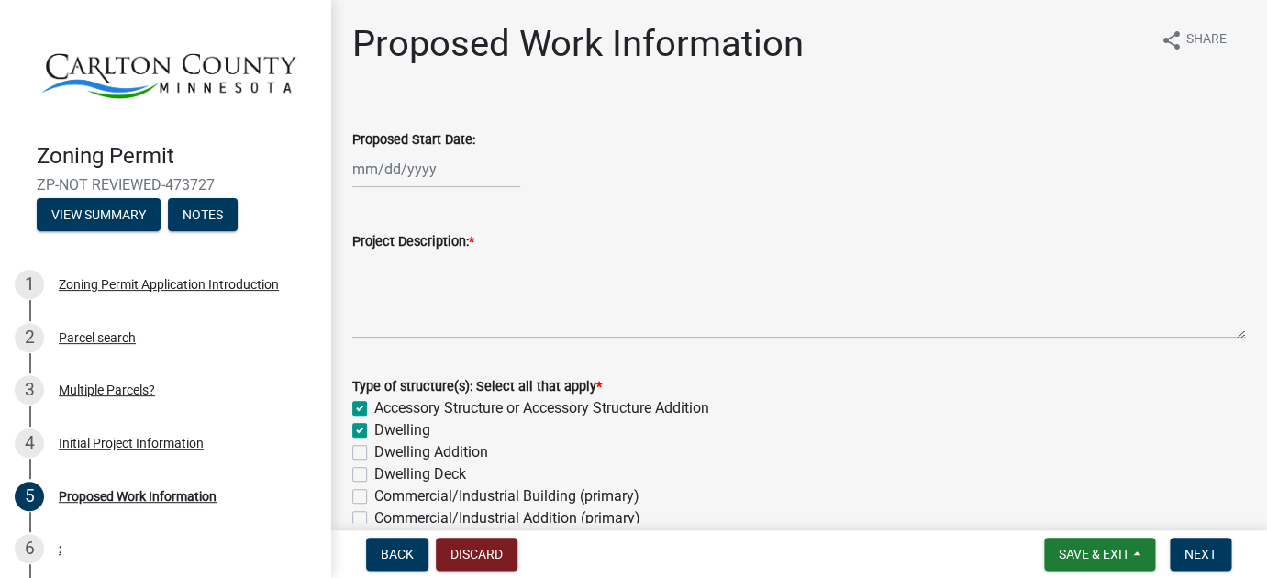
checkbox input "false"
